Goal: Task Accomplishment & Management: Use online tool/utility

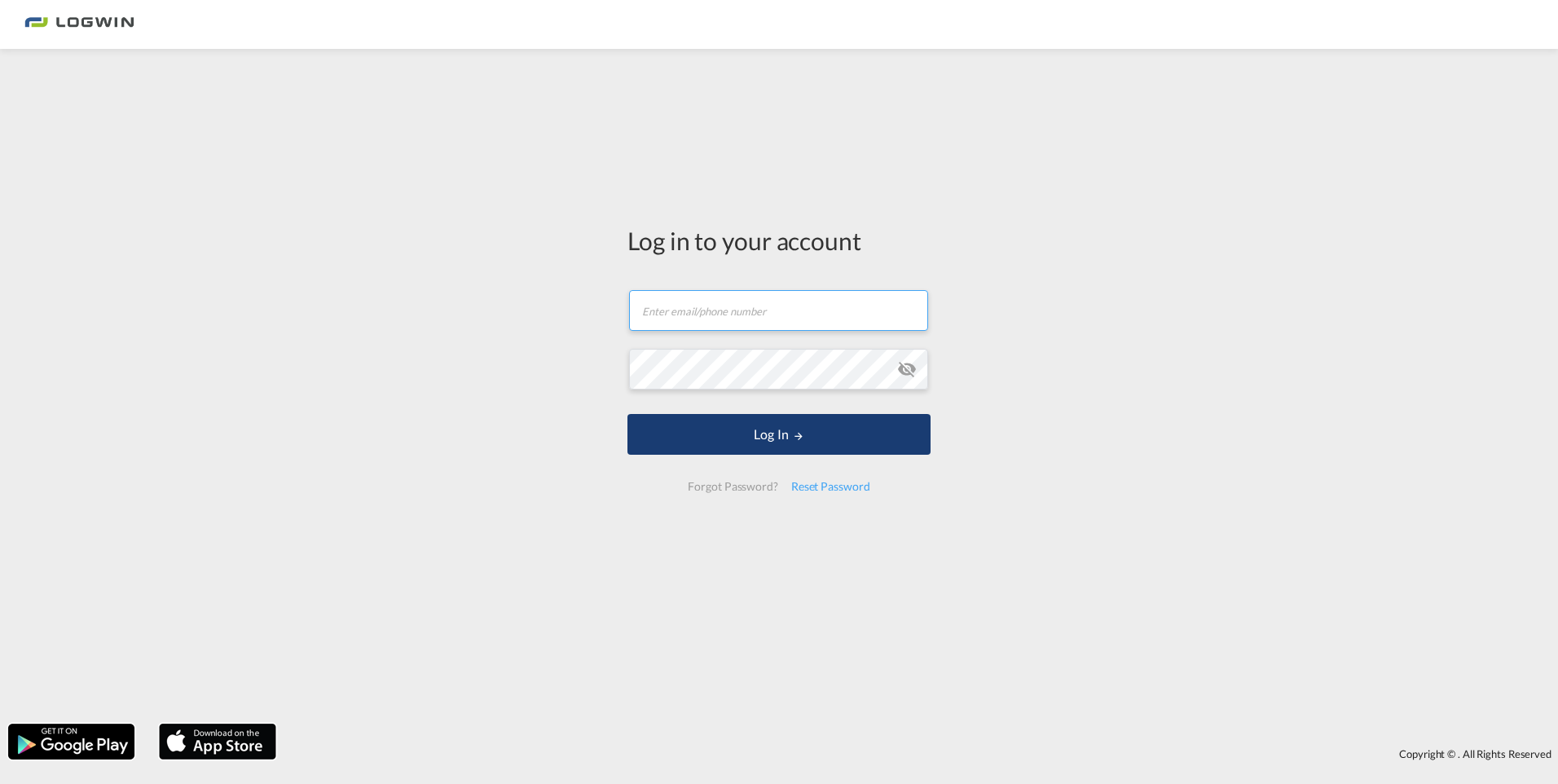
type input "[PERSON_NAME][EMAIL_ADDRESS][PERSON_NAME][DOMAIN_NAME]"
click at [797, 453] on button "Log In" at bounding box center [778, 434] width 303 height 41
